Goal: Check status: Check status

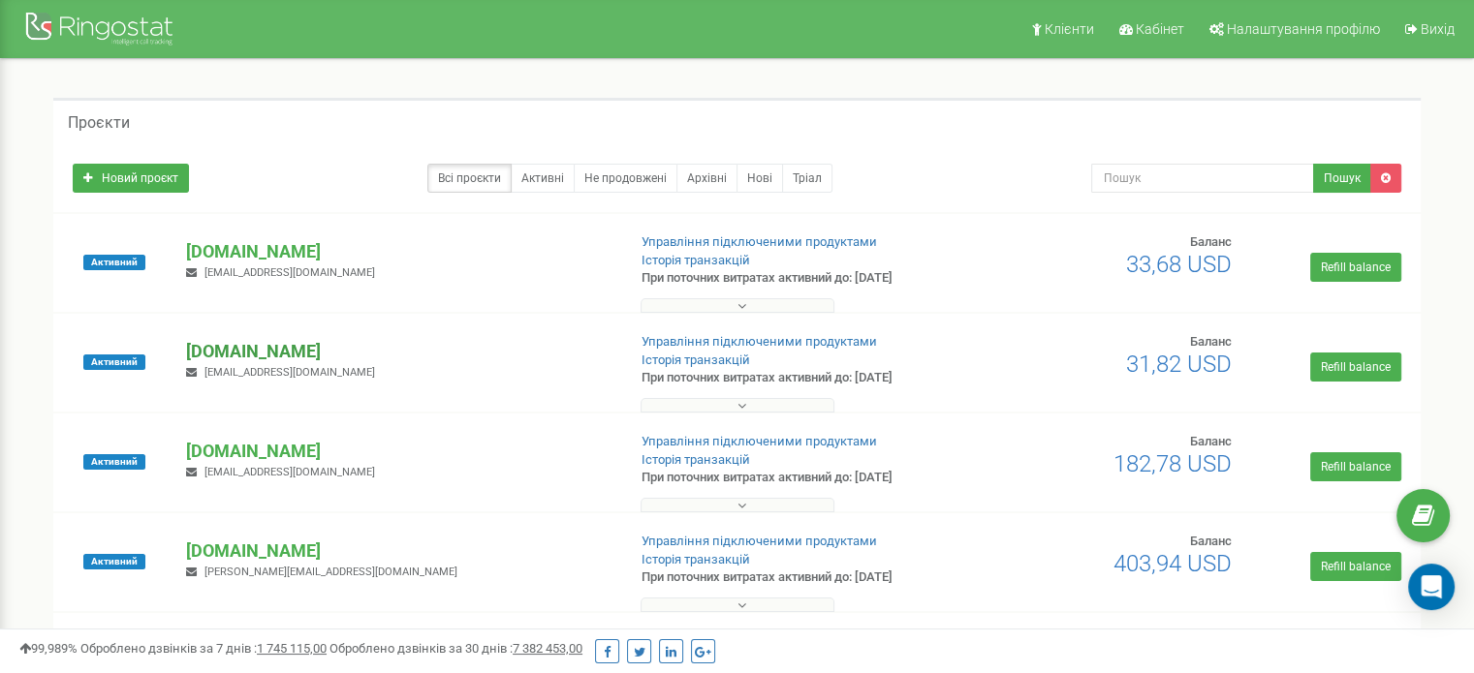
click at [256, 346] on p "[DOMAIN_NAME]" at bounding box center [397, 351] width 423 height 25
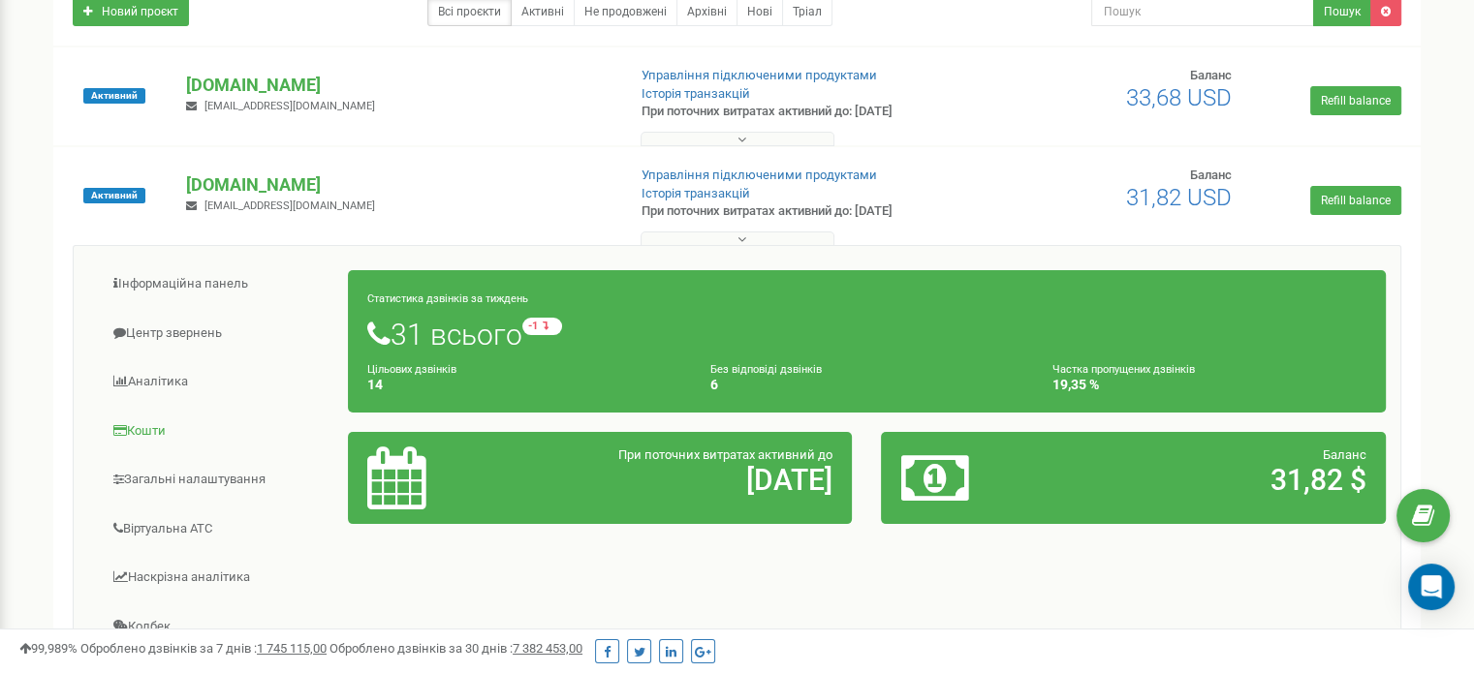
scroll to position [291, 0]
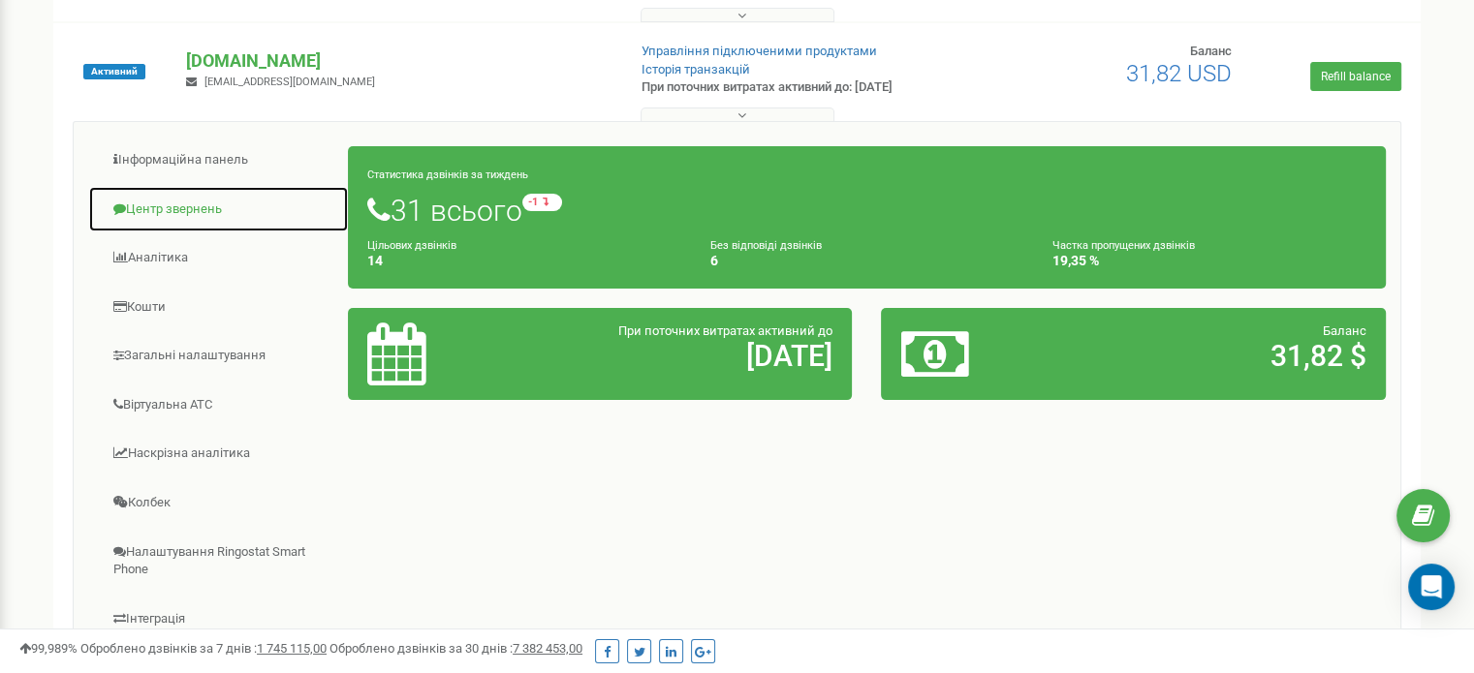
click at [137, 219] on link "Центр звернень" at bounding box center [218, 209] width 261 height 47
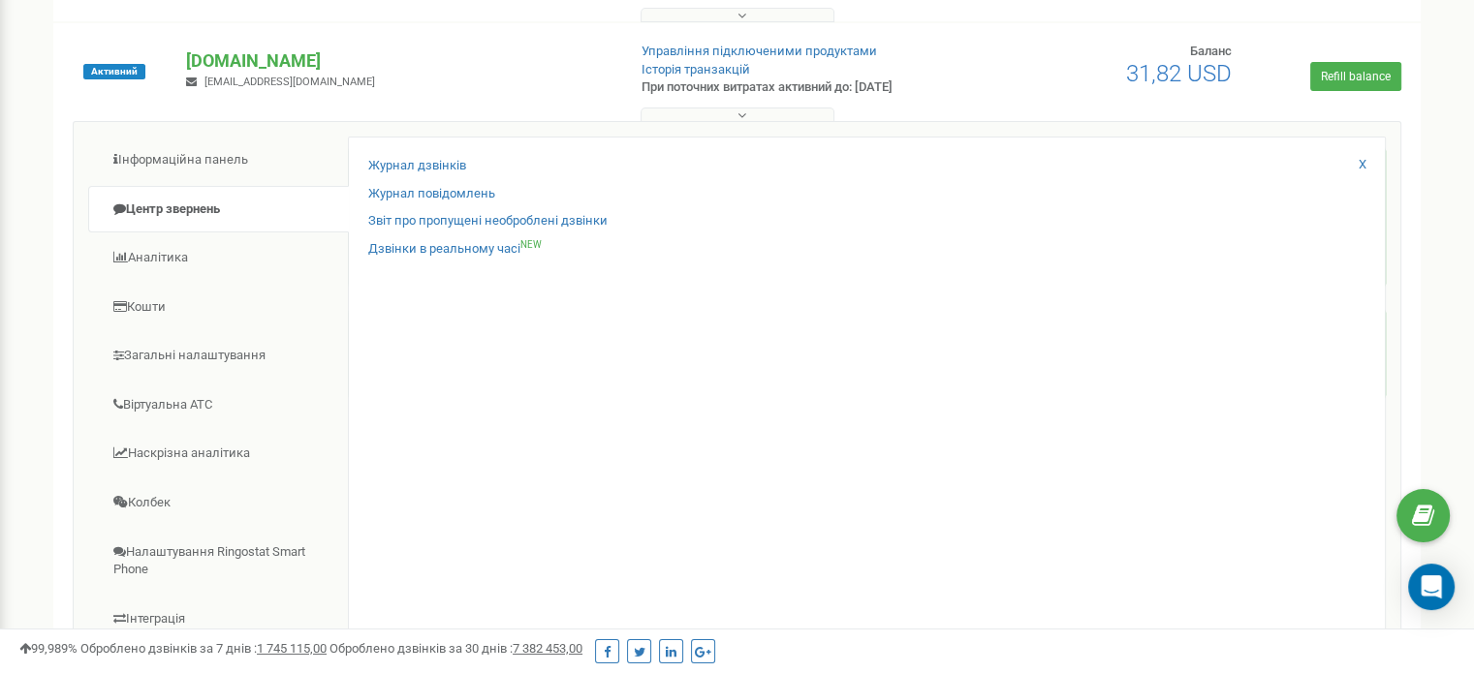
click at [426, 176] on div "Журнал дзвінків" at bounding box center [866, 171] width 997 height 28
click at [420, 168] on link "Журнал дзвінків" at bounding box center [417, 166] width 98 height 18
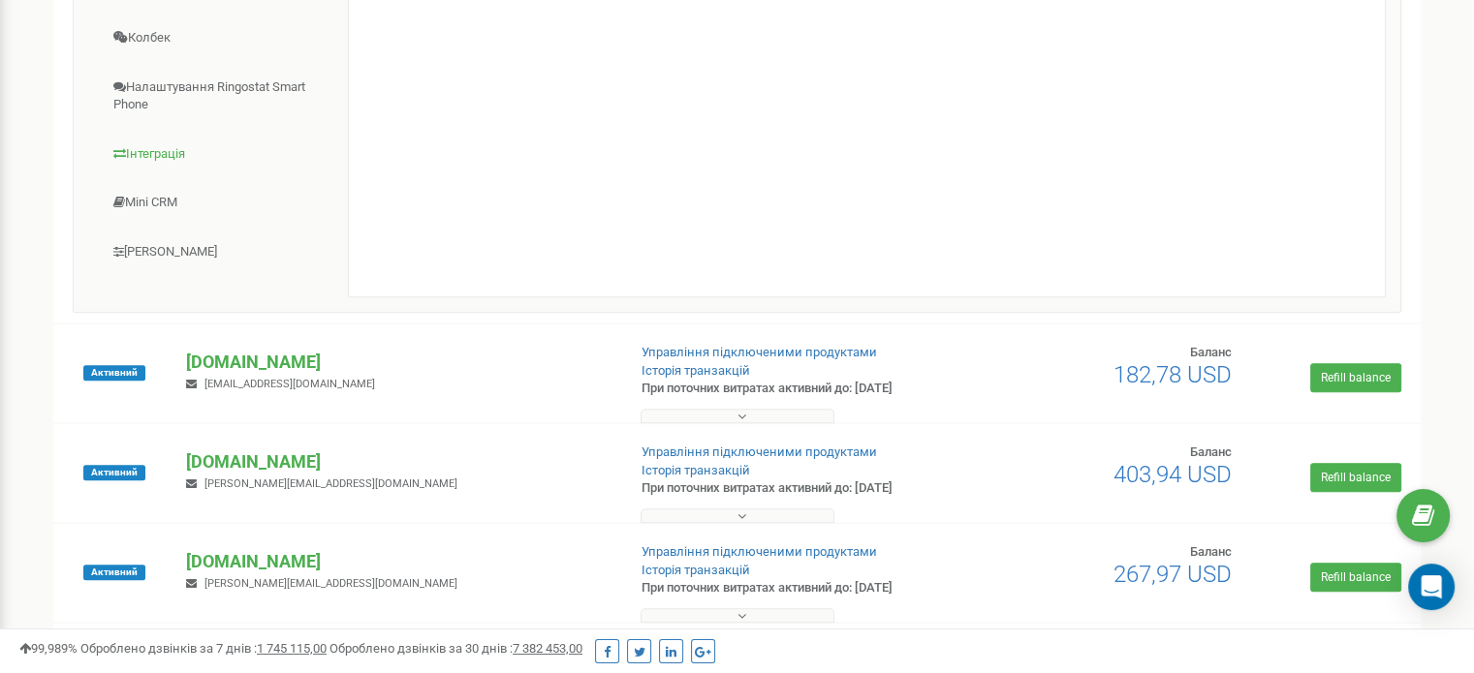
scroll to position [775, 0]
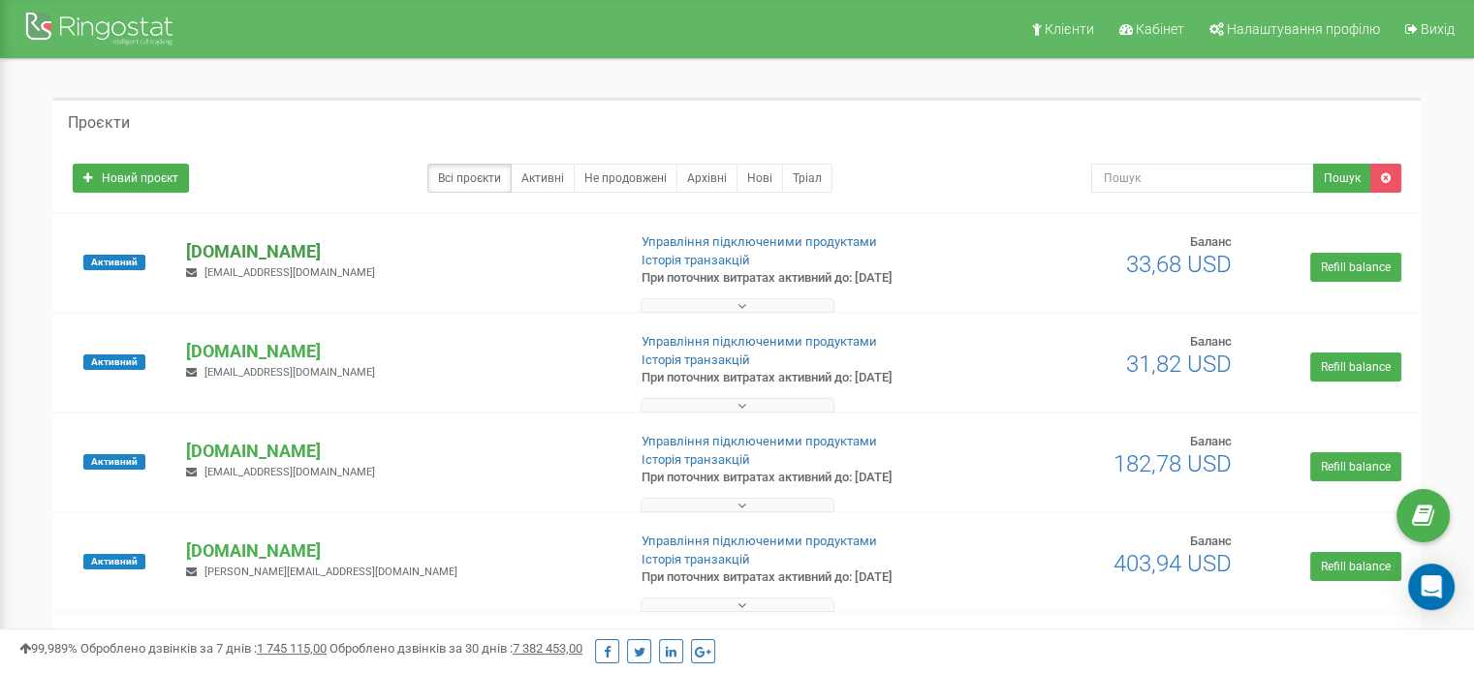
click at [220, 251] on p "[DOMAIN_NAME]" at bounding box center [397, 251] width 423 height 25
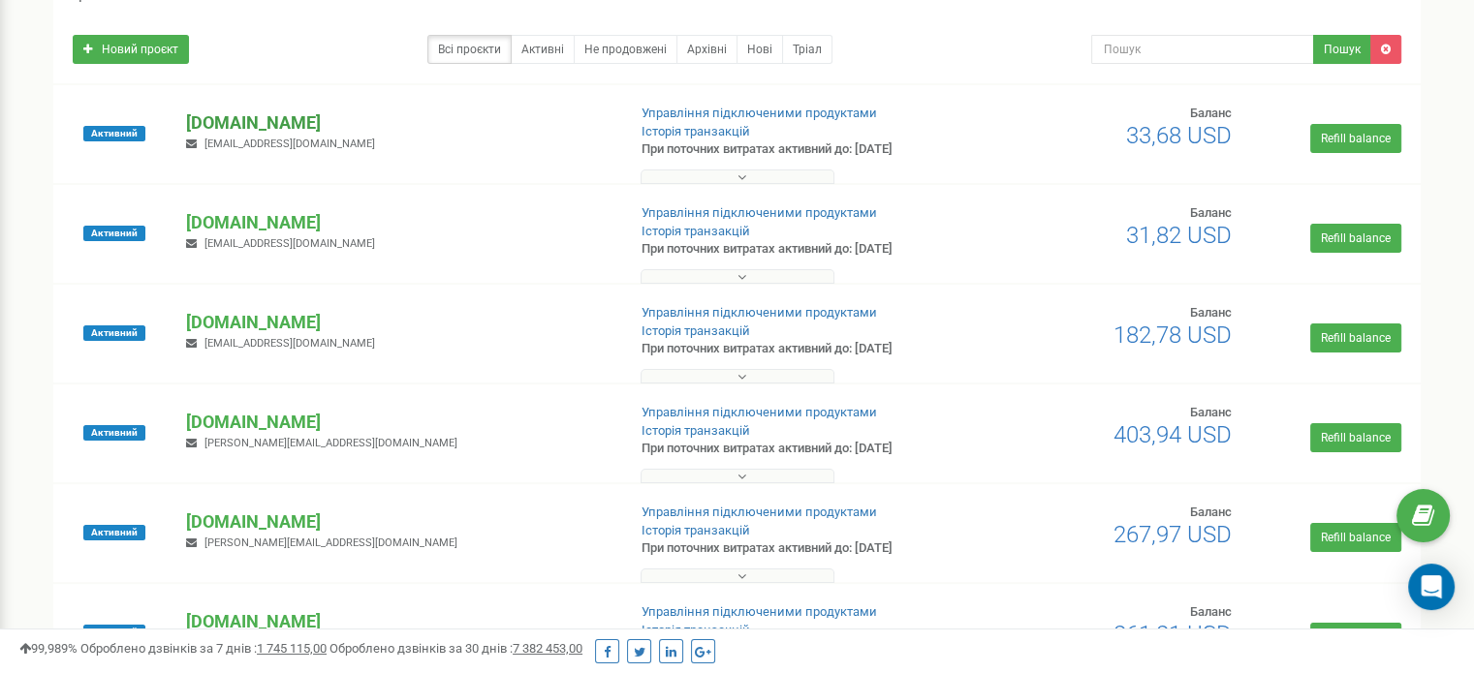
scroll to position [4, 0]
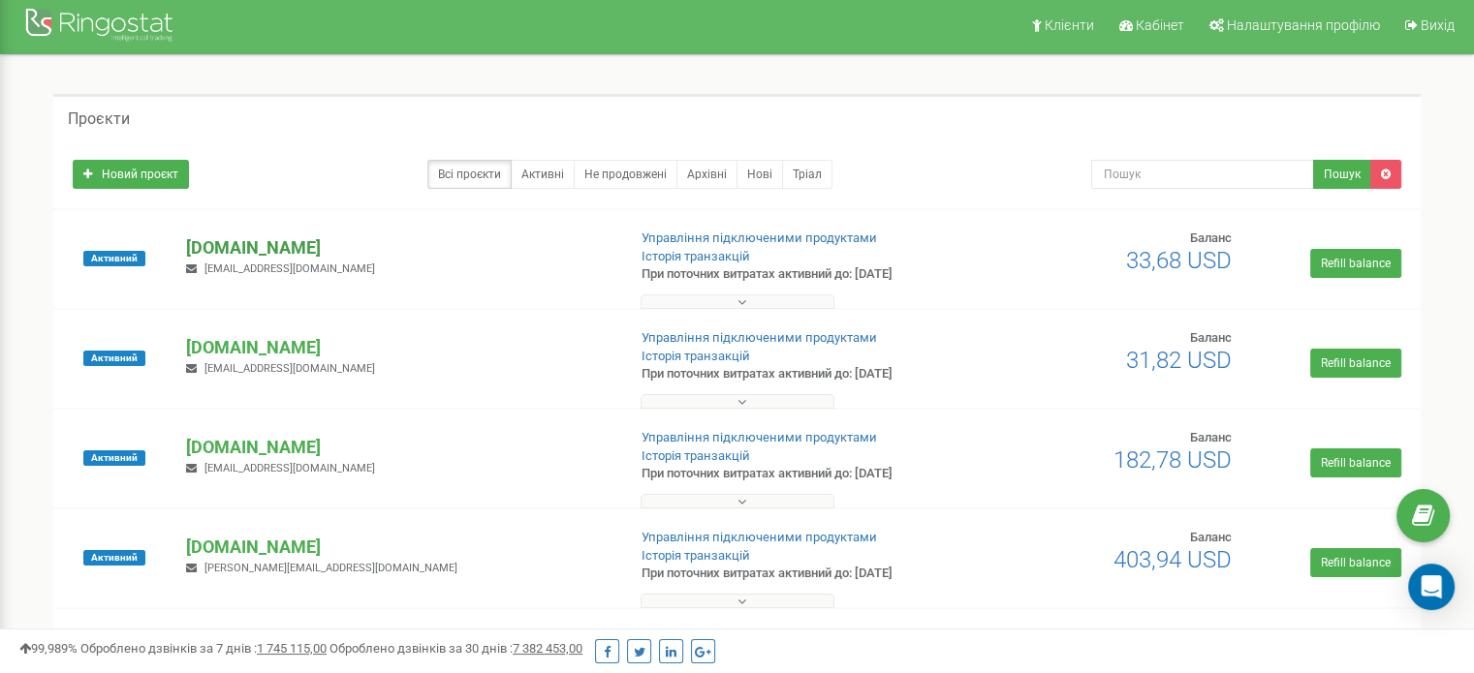
click at [215, 253] on p "[DOMAIN_NAME]" at bounding box center [397, 247] width 423 height 25
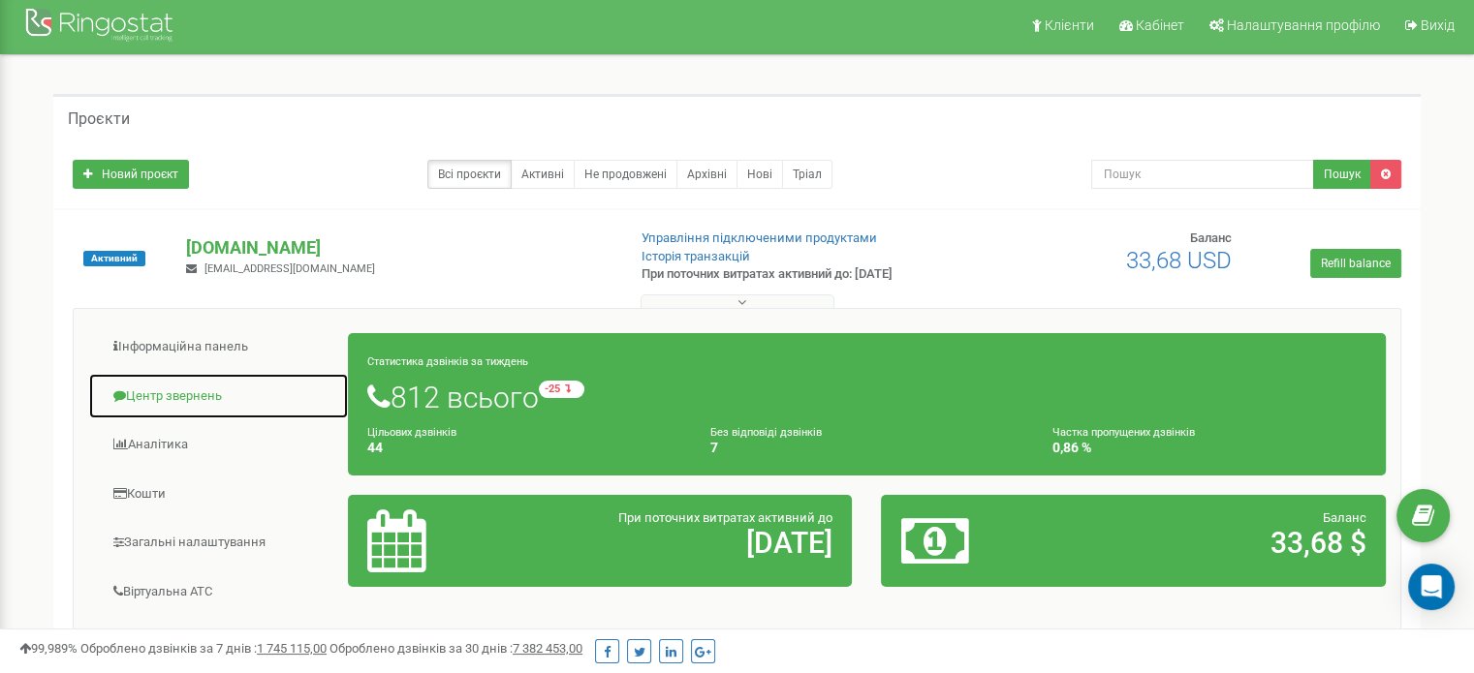
click at [192, 387] on link "Центр звернень" at bounding box center [218, 396] width 261 height 47
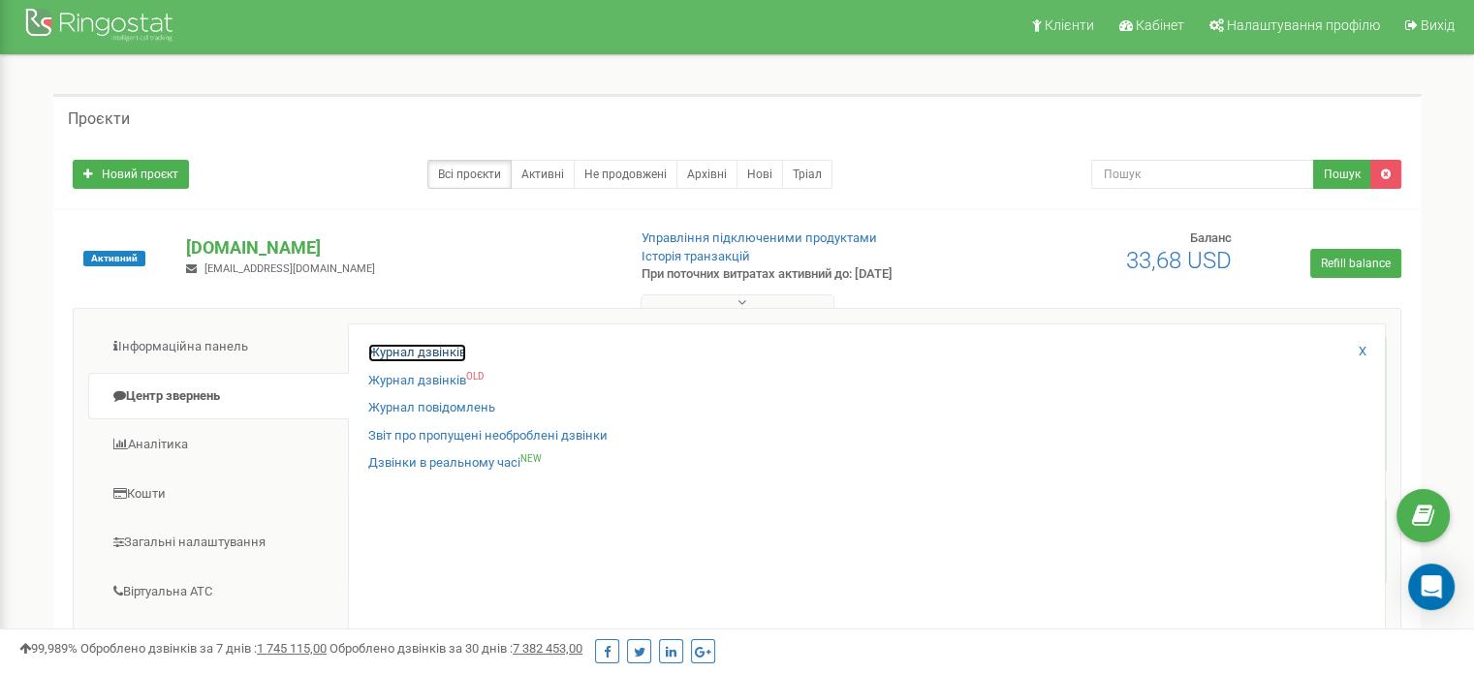
click at [405, 356] on link "Журнал дзвінків" at bounding box center [417, 353] width 98 height 18
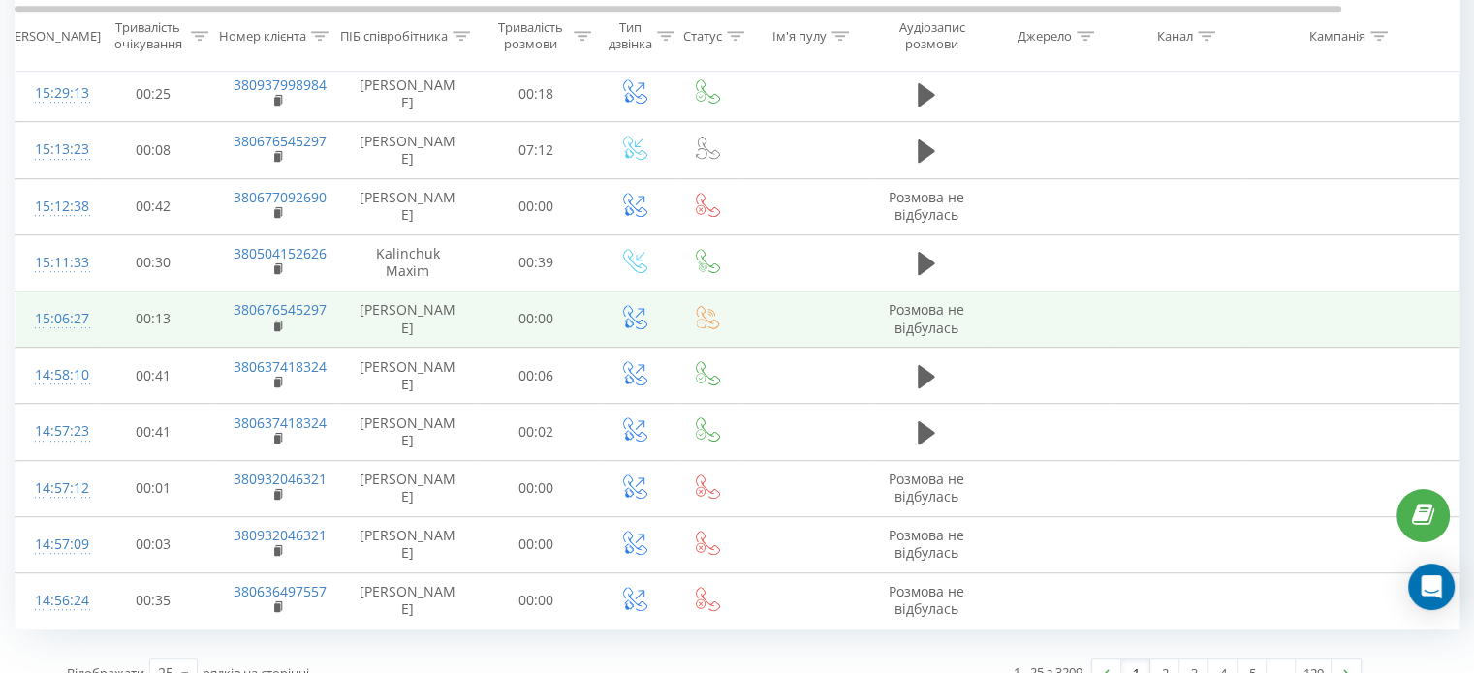
scroll to position [1093, 0]
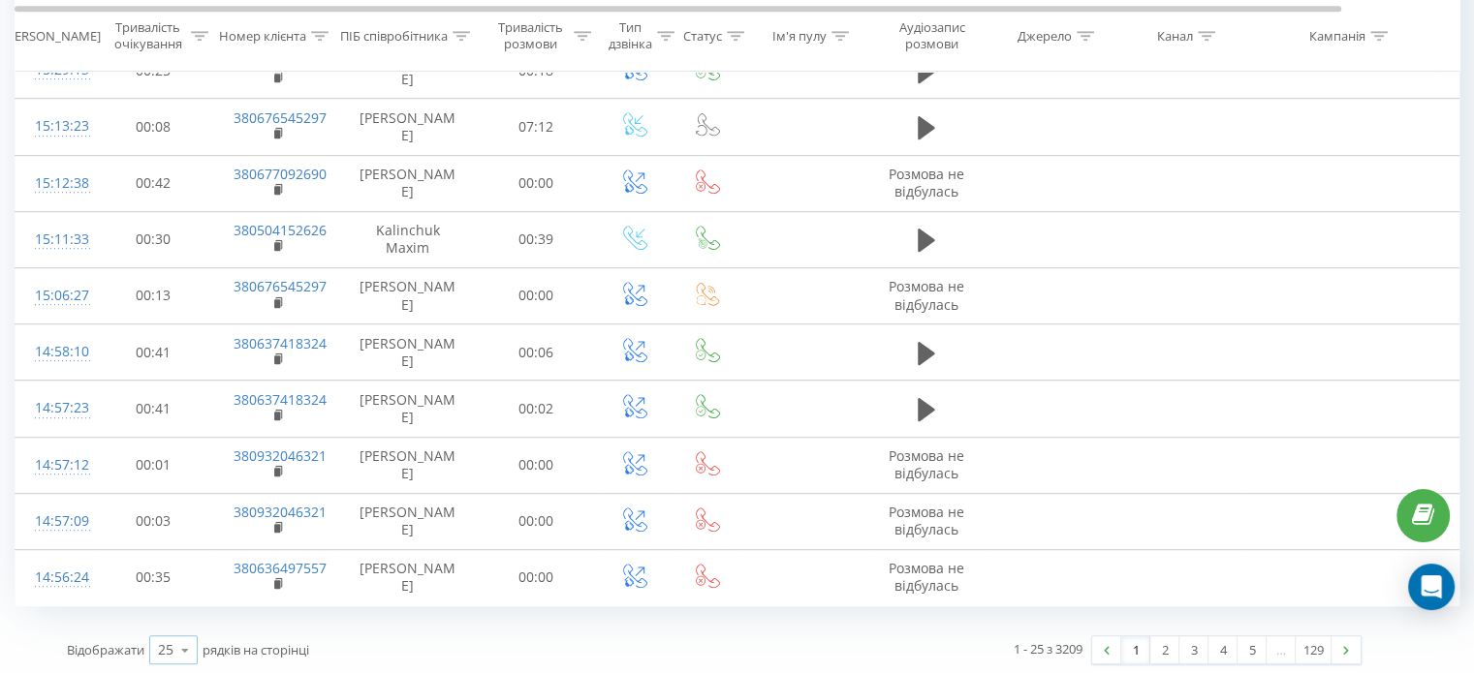
click at [185, 639] on icon at bounding box center [185, 651] width 29 height 38
click at [186, 621] on div "100" at bounding box center [173, 622] width 47 height 28
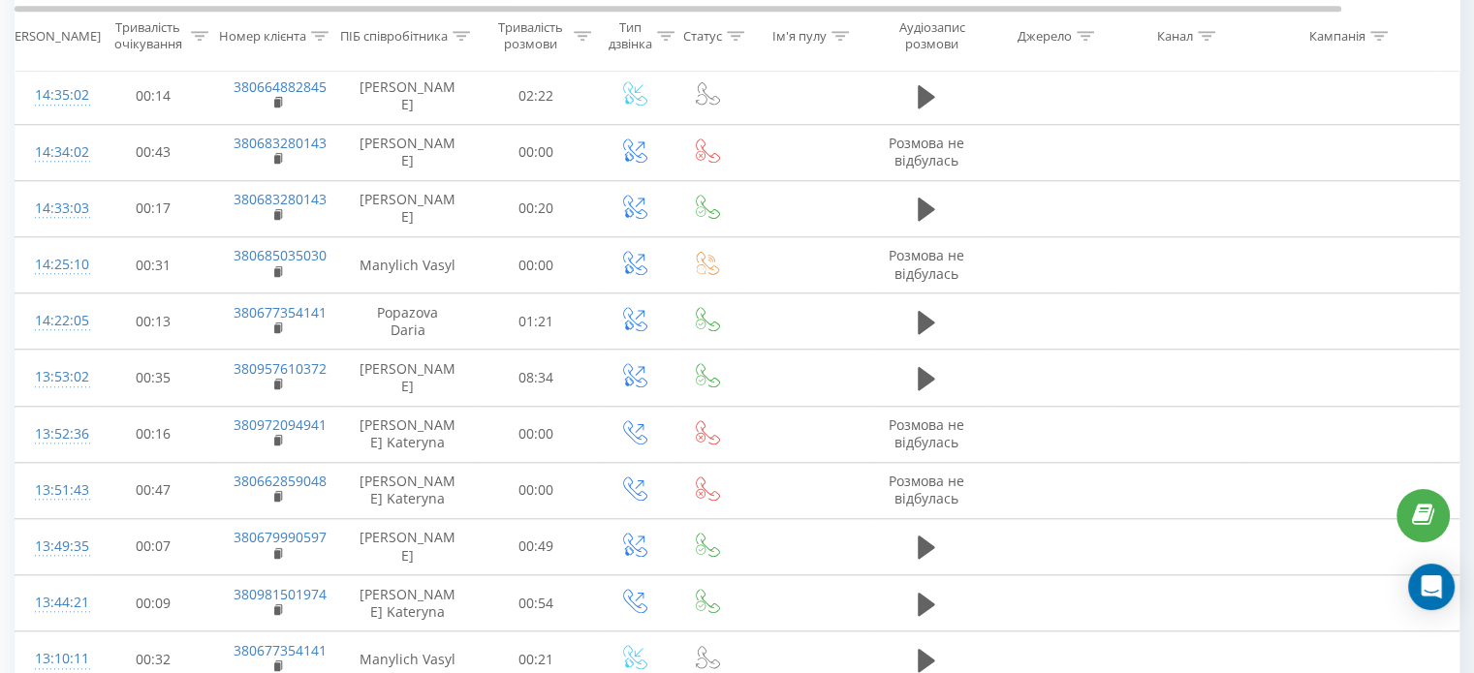
scroll to position [2422, 0]
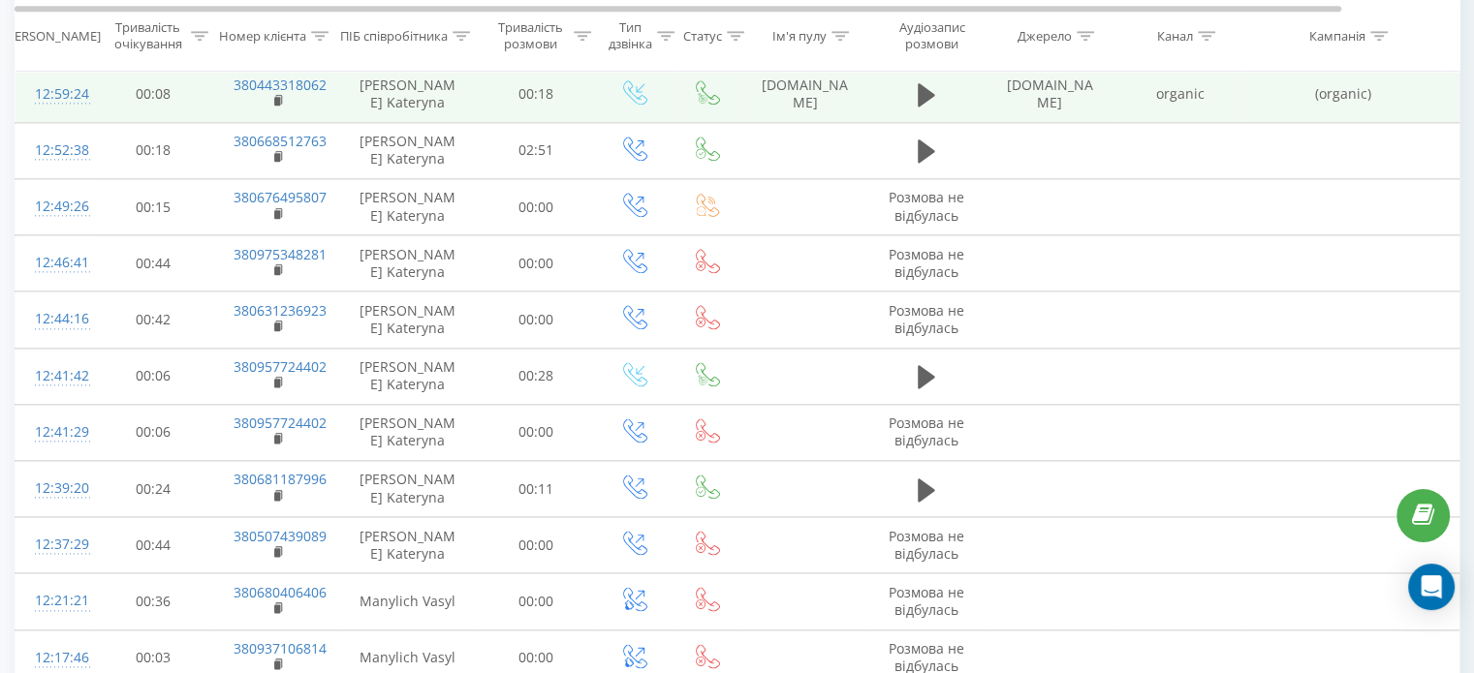
click at [53, 87] on div "12:59:24" at bounding box center [54, 95] width 39 height 38
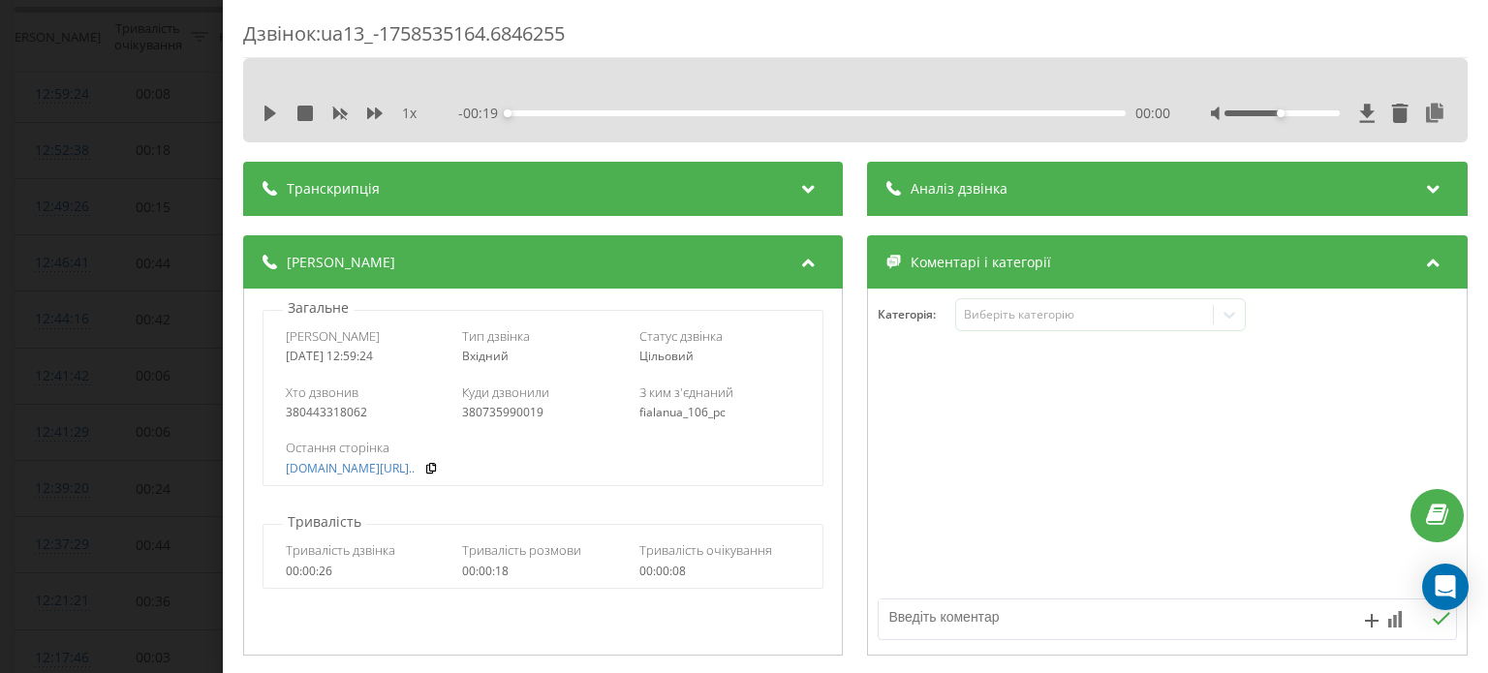
click at [99, 108] on div "Дзвінок : ua13_-1758535164.6846255 1 x - 00:19 00:00 00:00 Транскрипція Для AI-…" at bounding box center [744, 336] width 1488 height 673
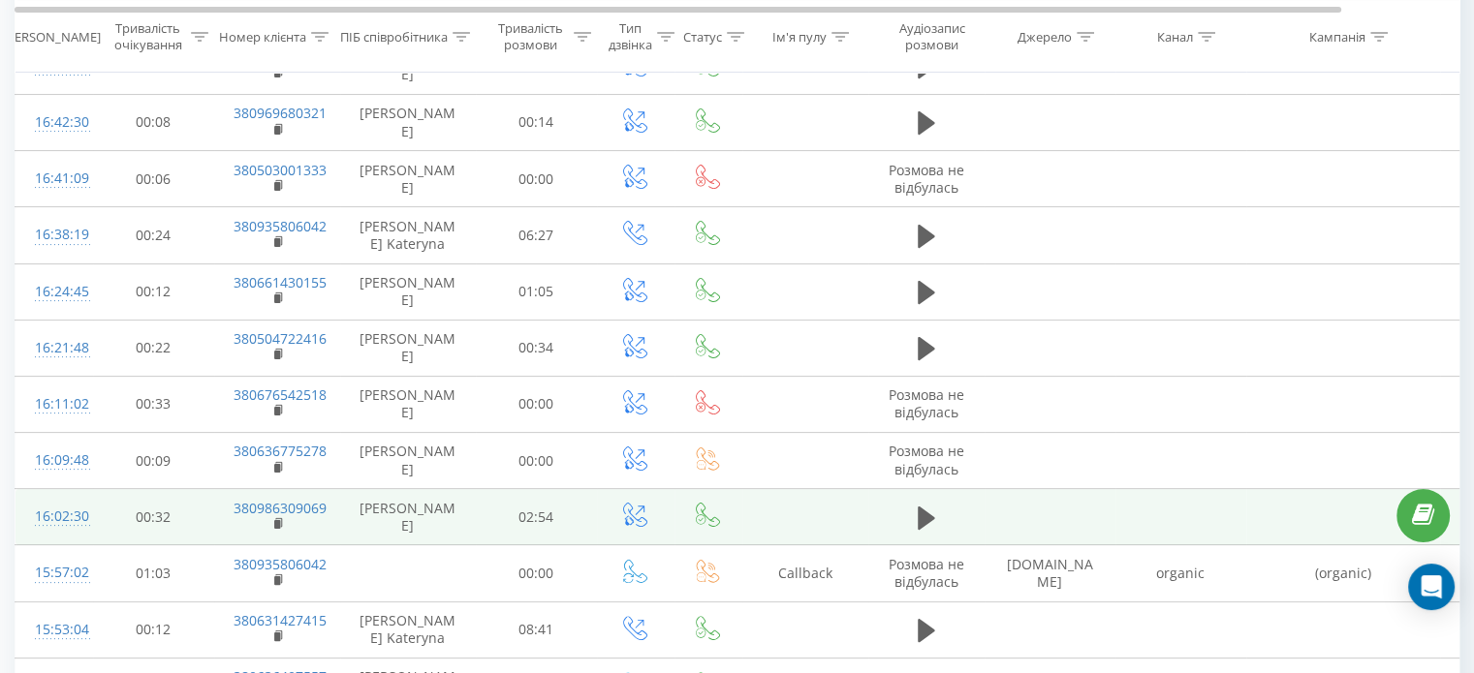
scroll to position [365, 0]
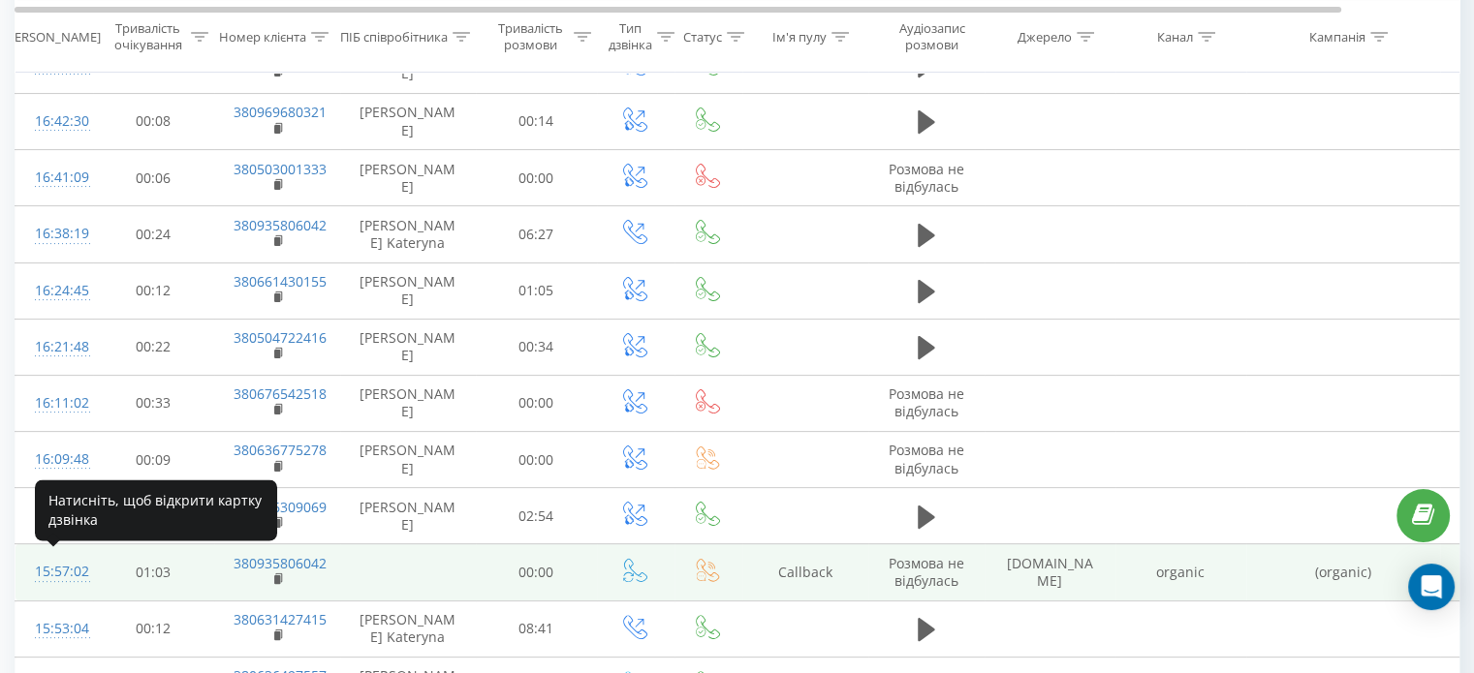
click at [65, 563] on div "15:57:02" at bounding box center [54, 572] width 39 height 38
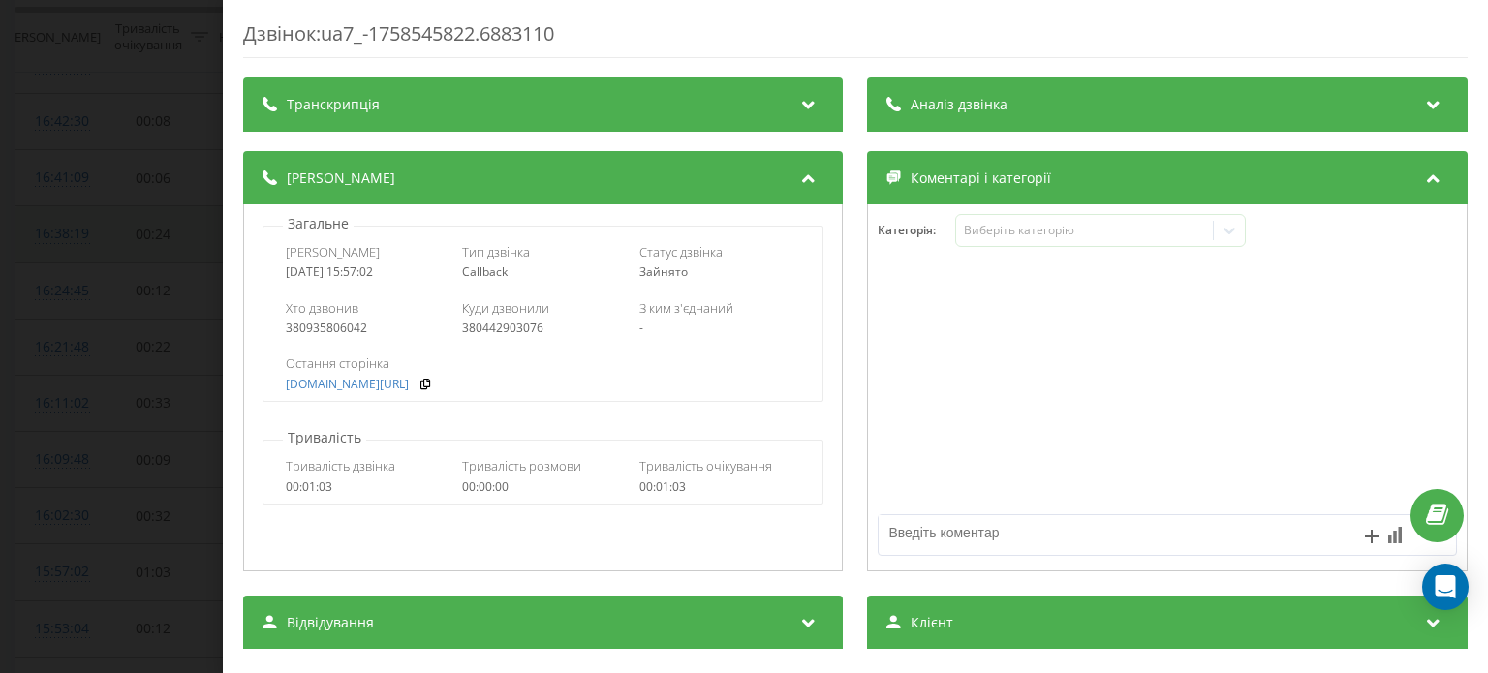
drag, startPoint x: 85, startPoint y: 244, endPoint x: 118, endPoint y: 257, distance: 35.3
click at [87, 244] on div "Дзвінок : ua7_-1758545822.6883110 Транскрипція Для AI-аналізу майбутніх дзвінкі…" at bounding box center [744, 336] width 1488 height 673
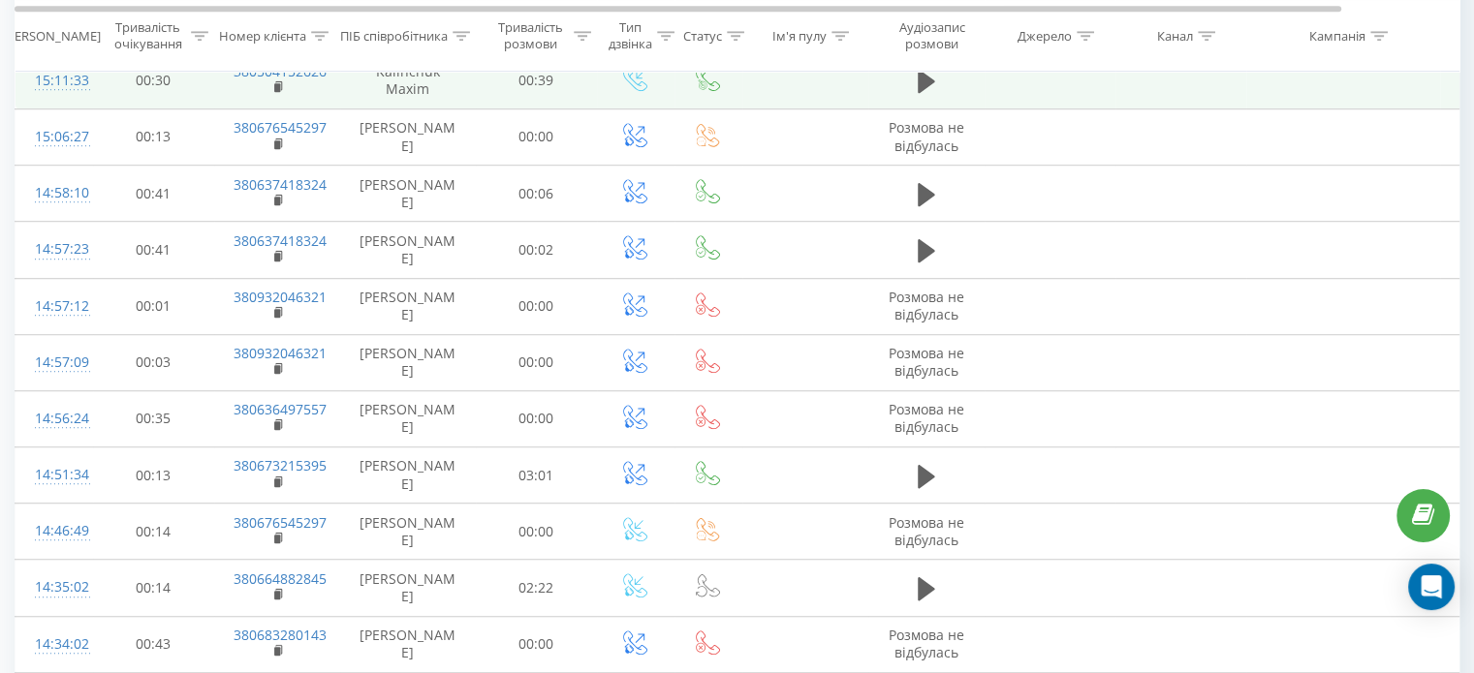
scroll to position [1259, 0]
